Goal: Task Accomplishment & Management: Use online tool/utility

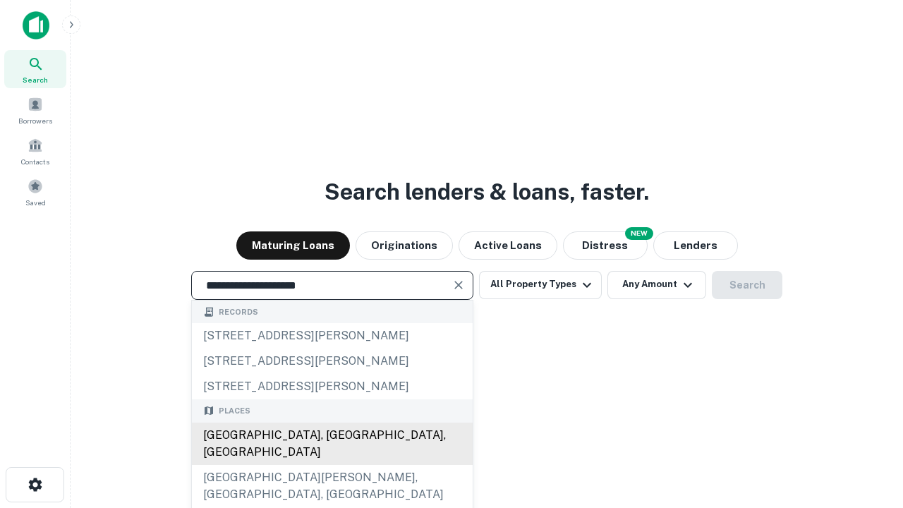
click at [331, 465] on div "Santa Monica, CA, USA" at bounding box center [332, 443] width 281 height 42
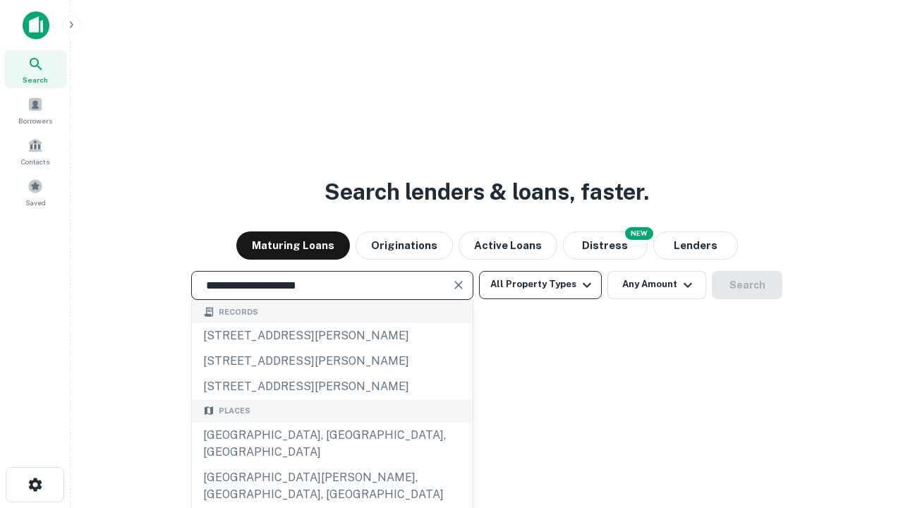
type input "**********"
click at [540, 284] on button "All Property Types" at bounding box center [540, 285] width 123 height 28
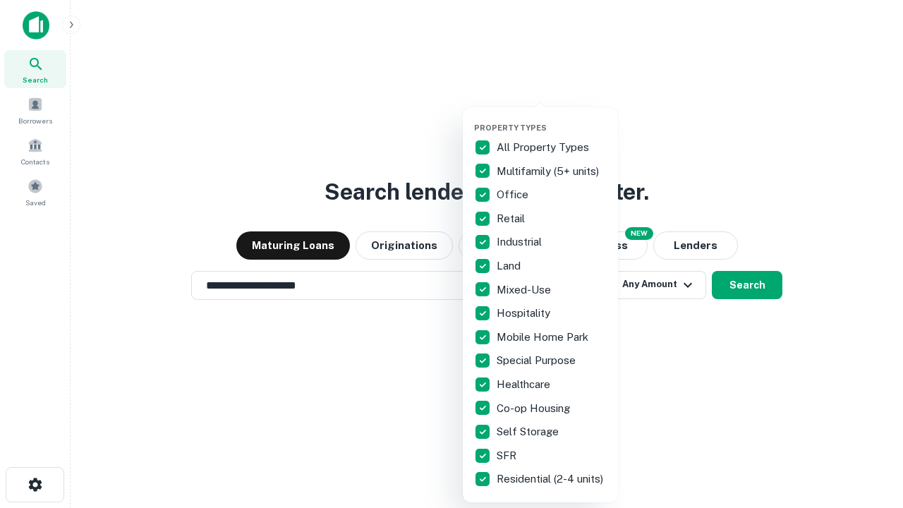
click at [551, 118] on button "button" at bounding box center [551, 118] width 155 height 1
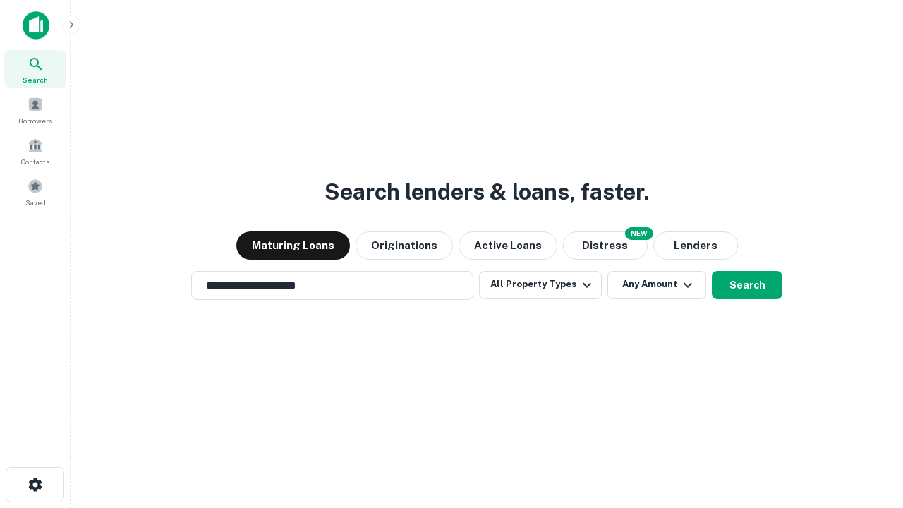
scroll to position [22, 0]
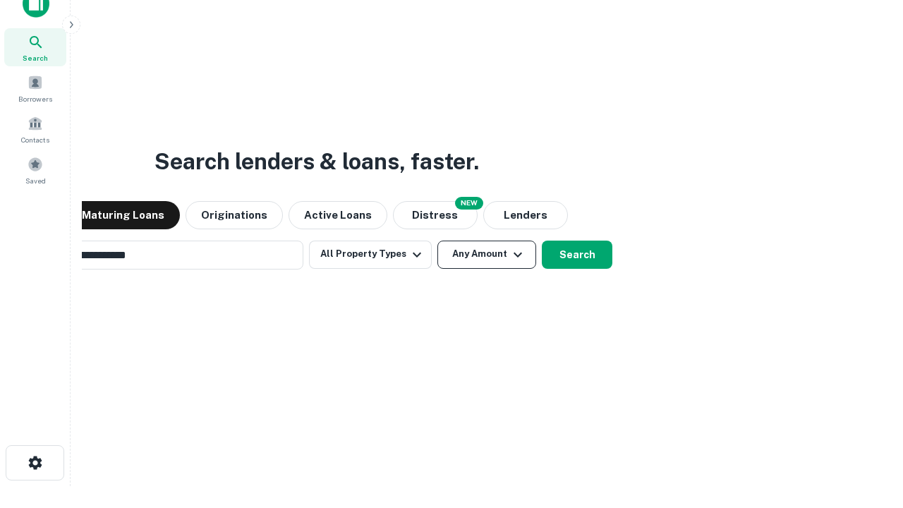
click at [437, 240] on button "Any Amount" at bounding box center [486, 254] width 99 height 28
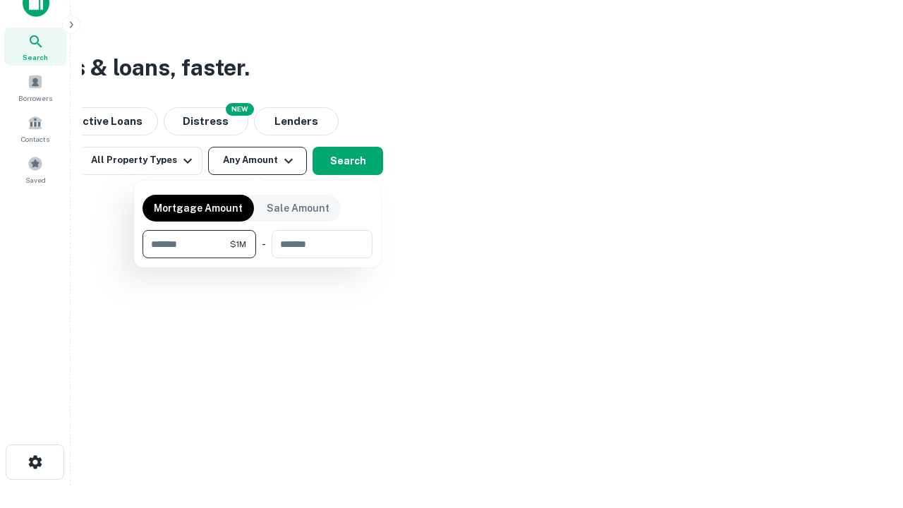
type input "*******"
click at [257, 258] on button "button" at bounding box center [257, 258] width 230 height 1
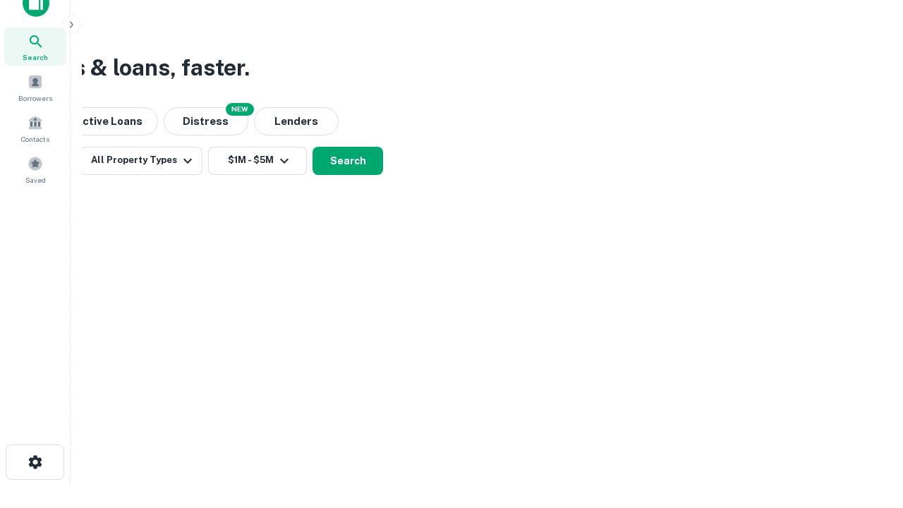
scroll to position [8, 260]
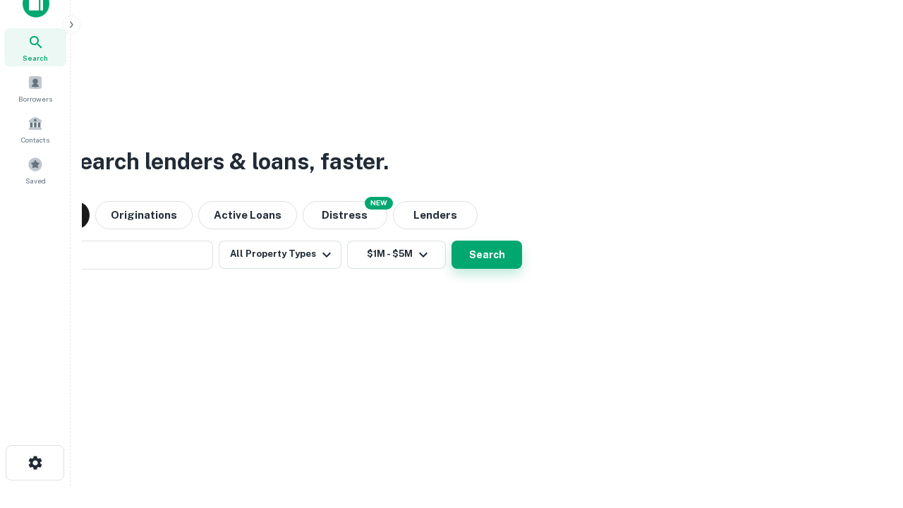
click at [451, 240] on button "Search" at bounding box center [486, 254] width 71 height 28
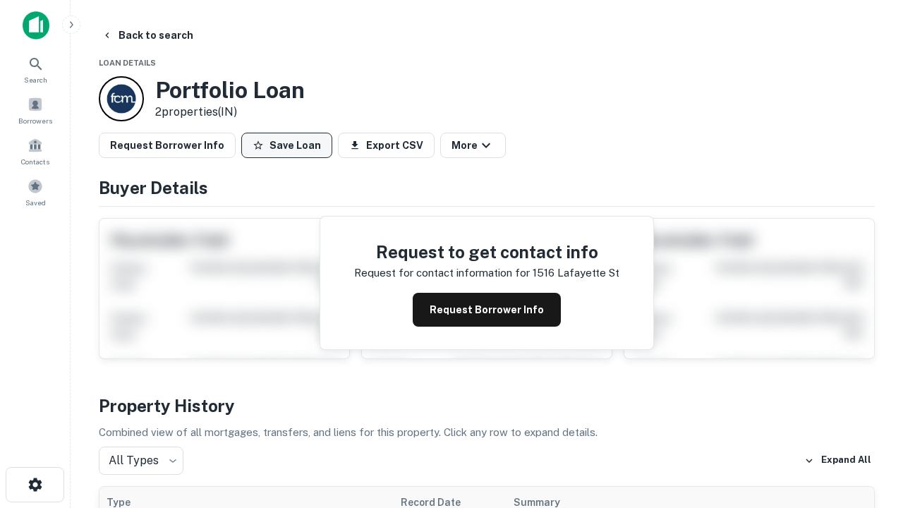
click at [286, 145] on button "Save Loan" at bounding box center [286, 145] width 91 height 25
click at [290, 145] on button "Save Loan" at bounding box center [286, 145] width 91 height 25
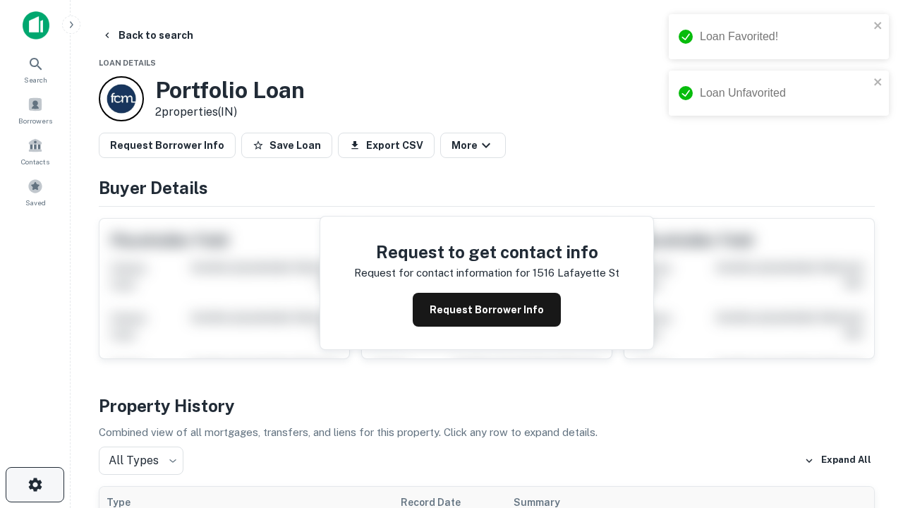
click at [35, 484] on icon "button" at bounding box center [35, 484] width 17 height 17
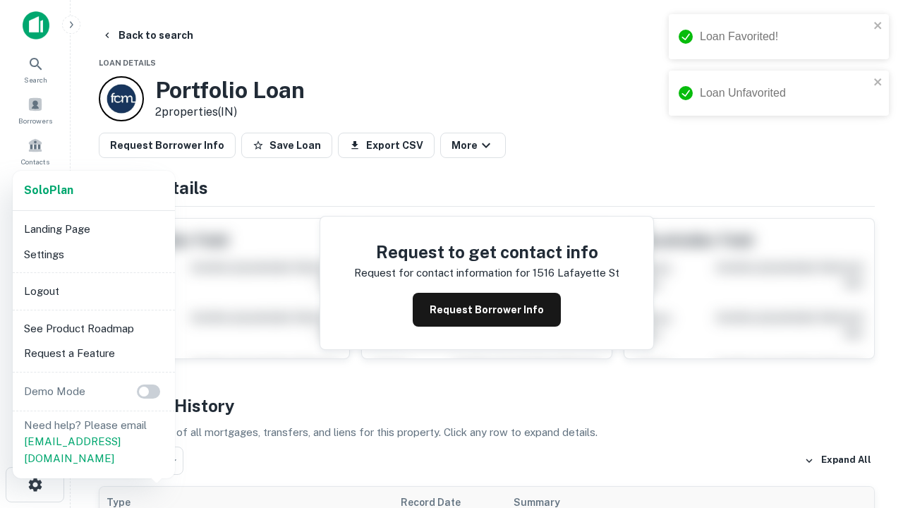
click at [93, 291] on li "Logout" at bounding box center [93, 291] width 151 height 25
